Goal: Feedback & Contribution: Contribute content

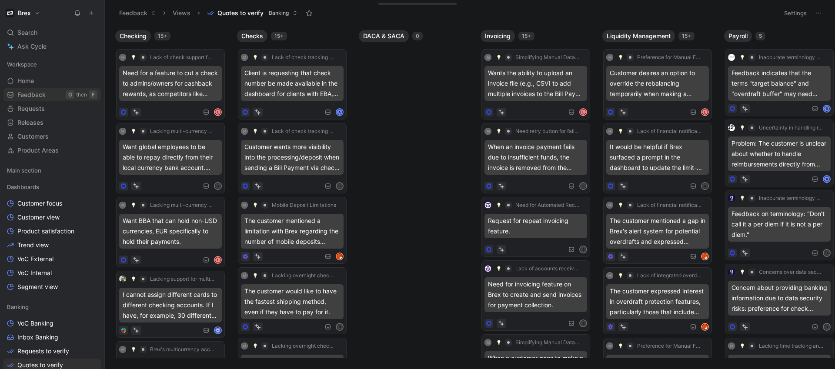
drag, startPoint x: 27, startPoint y: 82, endPoint x: 98, endPoint y: 91, distance: 71.5
click at [27, 82] on span "Home" at bounding box center [25, 81] width 17 height 9
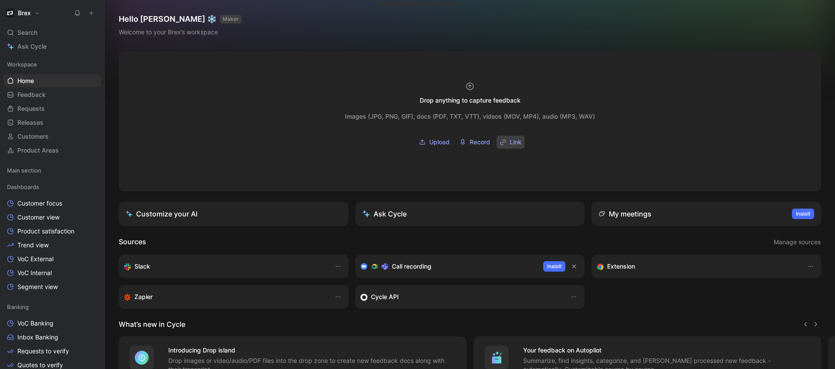
click at [516, 140] on span "Link" at bounding box center [516, 142] width 12 height 10
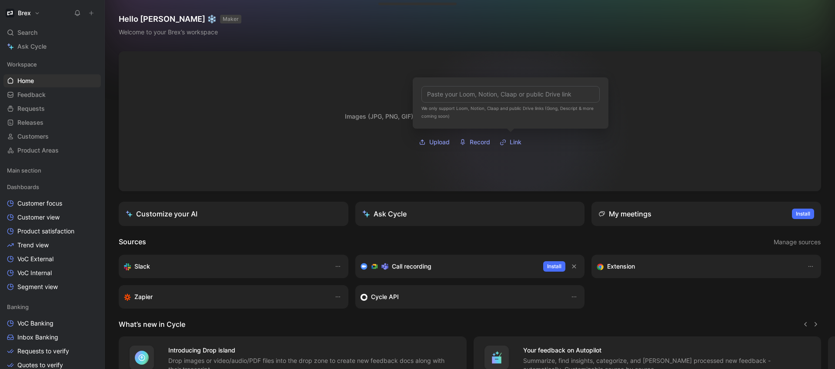
type input "[URL][DOMAIN_NAME]"
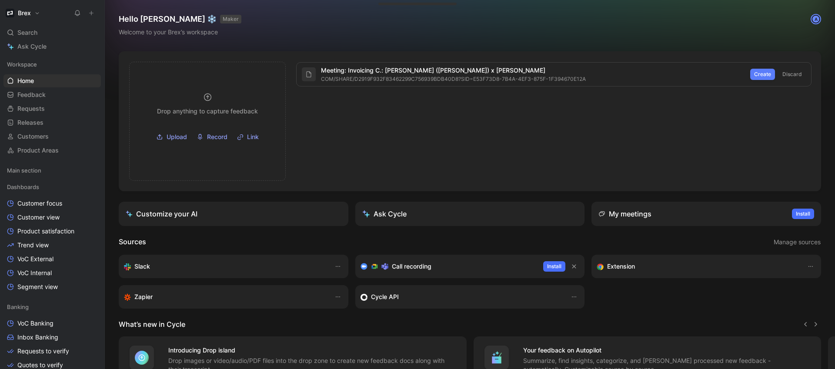
click at [771, 72] on span "Create" at bounding box center [762, 74] width 17 height 9
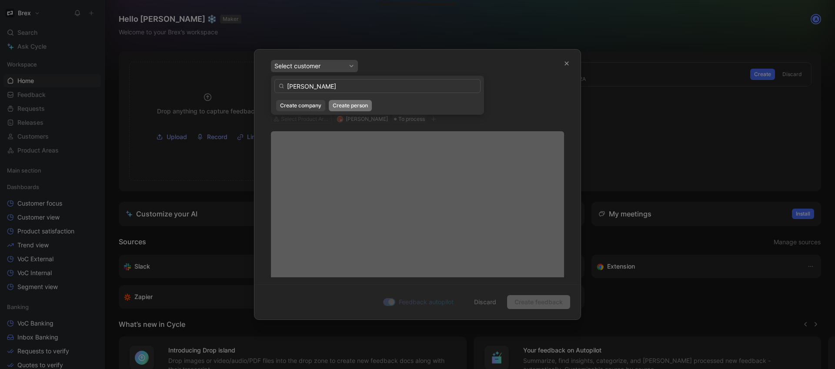
type input "[PERSON_NAME]"
click at [358, 105] on span "Create person" at bounding box center [350, 105] width 35 height 9
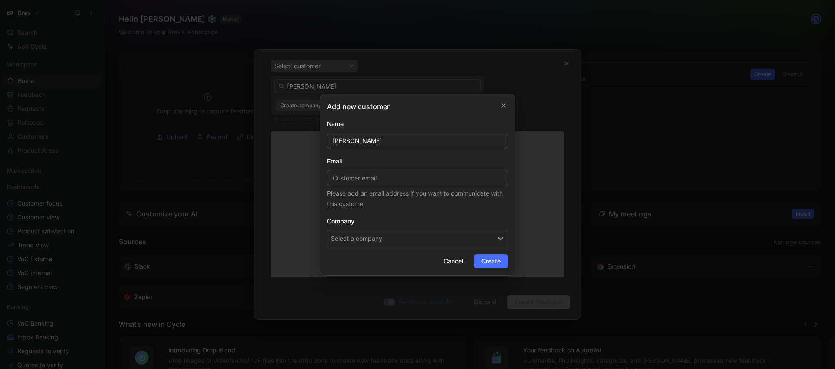
drag, startPoint x: 391, startPoint y: 167, endPoint x: 394, endPoint y: 170, distance: 4.5
click at [391, 167] on div "Email Please add an email address if you want to communicate with this customer" at bounding box center [417, 182] width 181 height 53
click at [395, 175] on input at bounding box center [417, 178] width 181 height 17
type input "diana@clyn.app"
click at [451, 234] on button "Select a company" at bounding box center [417, 238] width 181 height 17
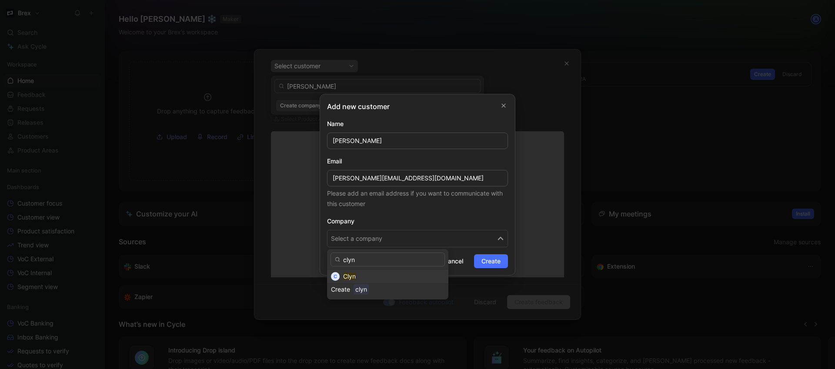
type input "clyn"
click at [389, 277] on div "Clyn" at bounding box center [393, 276] width 101 height 10
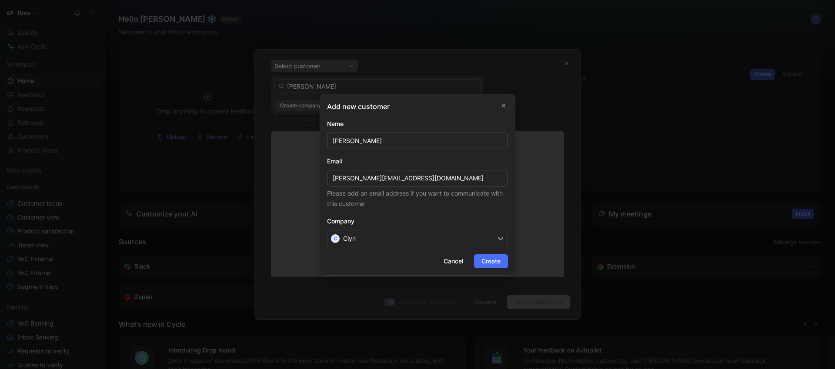
click at [495, 267] on button "Create" at bounding box center [491, 261] width 34 height 14
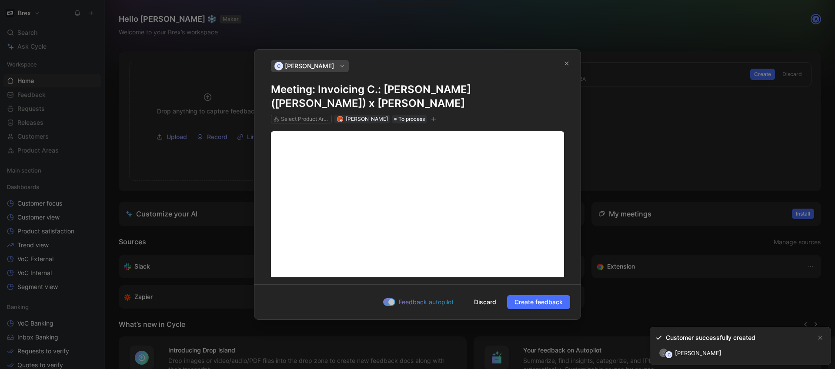
click at [533, 300] on span "Create feedback" at bounding box center [539, 302] width 48 height 10
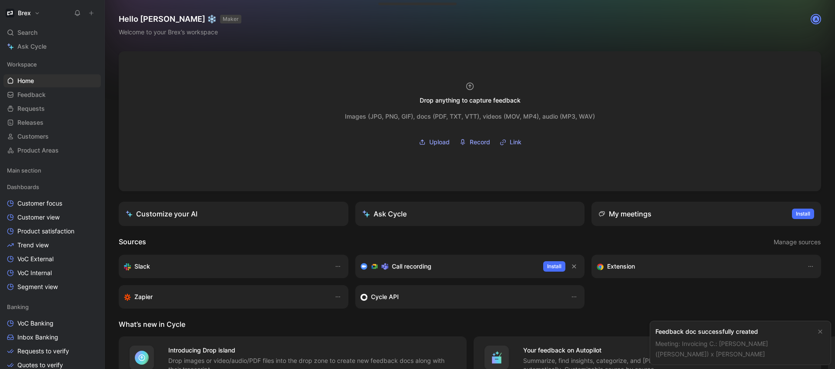
click at [691, 343] on link "Meeting: Invoicing C.: Tomas Soracco (Brex) x Diana M." at bounding box center [711, 349] width 113 height 18
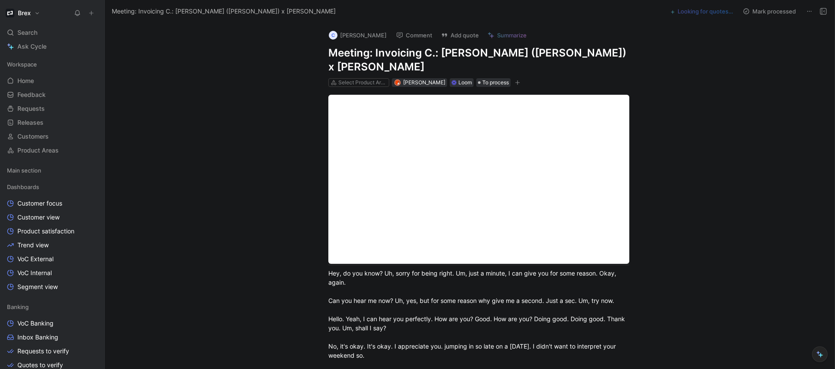
click at [374, 51] on h1 "Meeting: Invoicing C.: Tomas Soracco (Brex) x Diana M." at bounding box center [478, 60] width 301 height 28
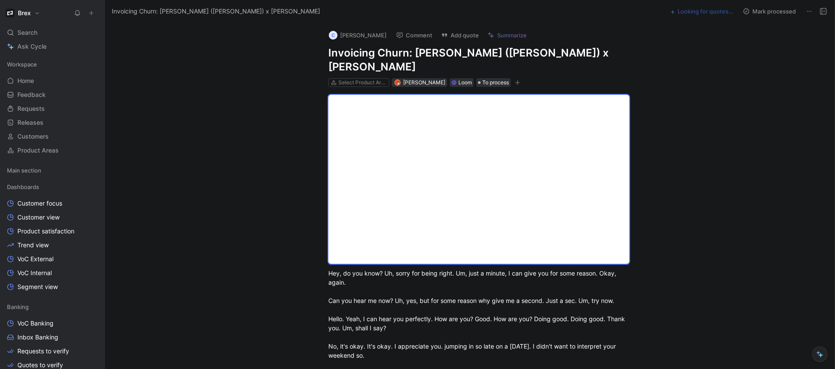
click at [705, 65] on div "C diana muturia Comment Add quote Summarize Invoicing Churn: Tomas Soracco (Bre…" at bounding box center [470, 196] width 730 height 347
